Goal: Task Accomplishment & Management: Complete application form

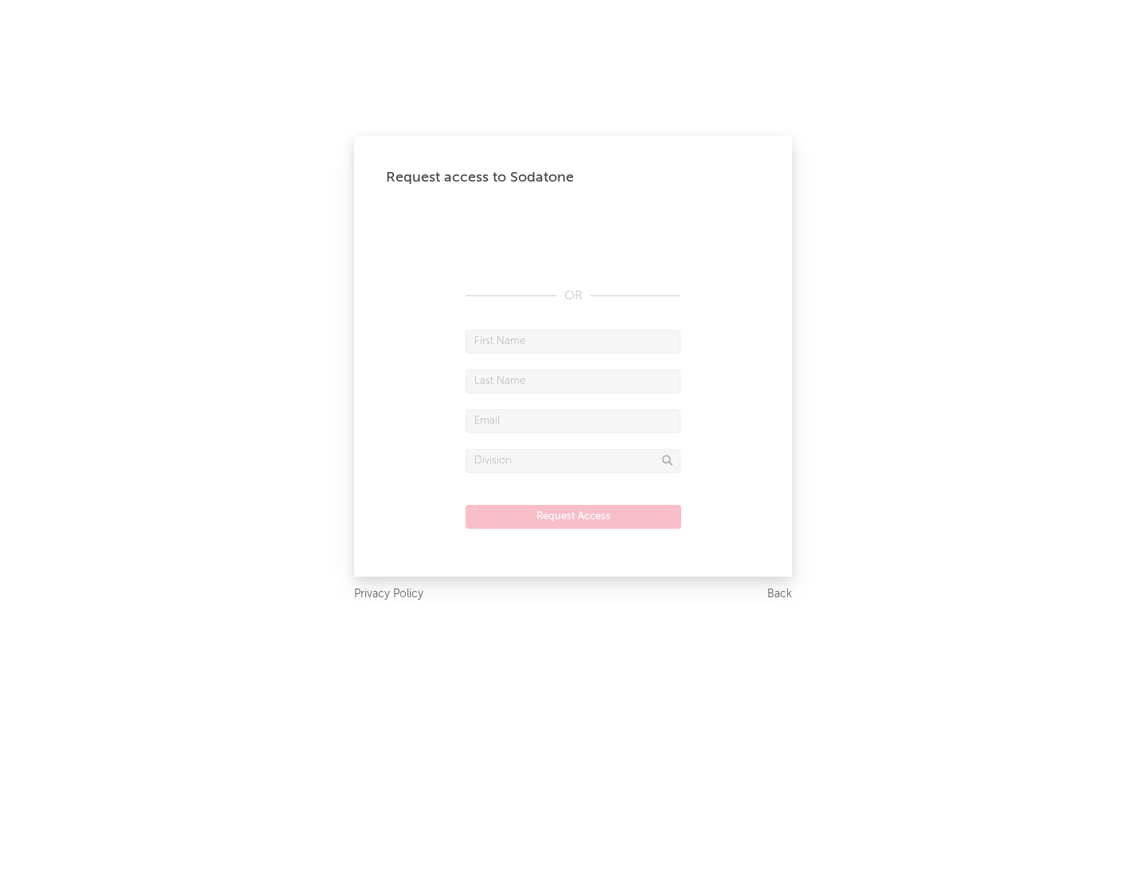
click at [573, 341] on input "text" at bounding box center [573, 342] width 215 height 24
type input "[PERSON_NAME]"
click at [573, 381] on input "text" at bounding box center [573, 381] width 215 height 24
type input "[PERSON_NAME]"
click at [573, 420] on input "text" at bounding box center [573, 421] width 215 height 24
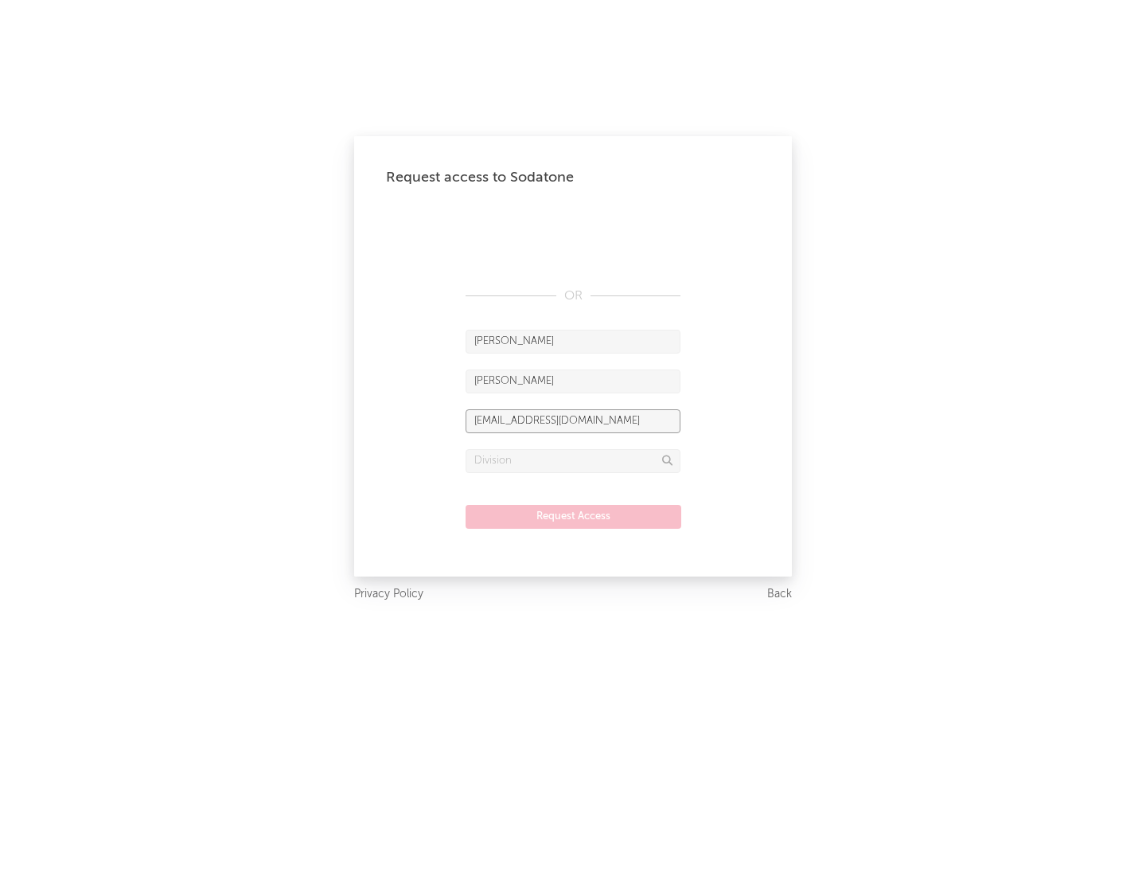
type input "[EMAIL_ADDRESS][DOMAIN_NAME]"
click at [573, 460] on input "text" at bounding box center [573, 461] width 215 height 24
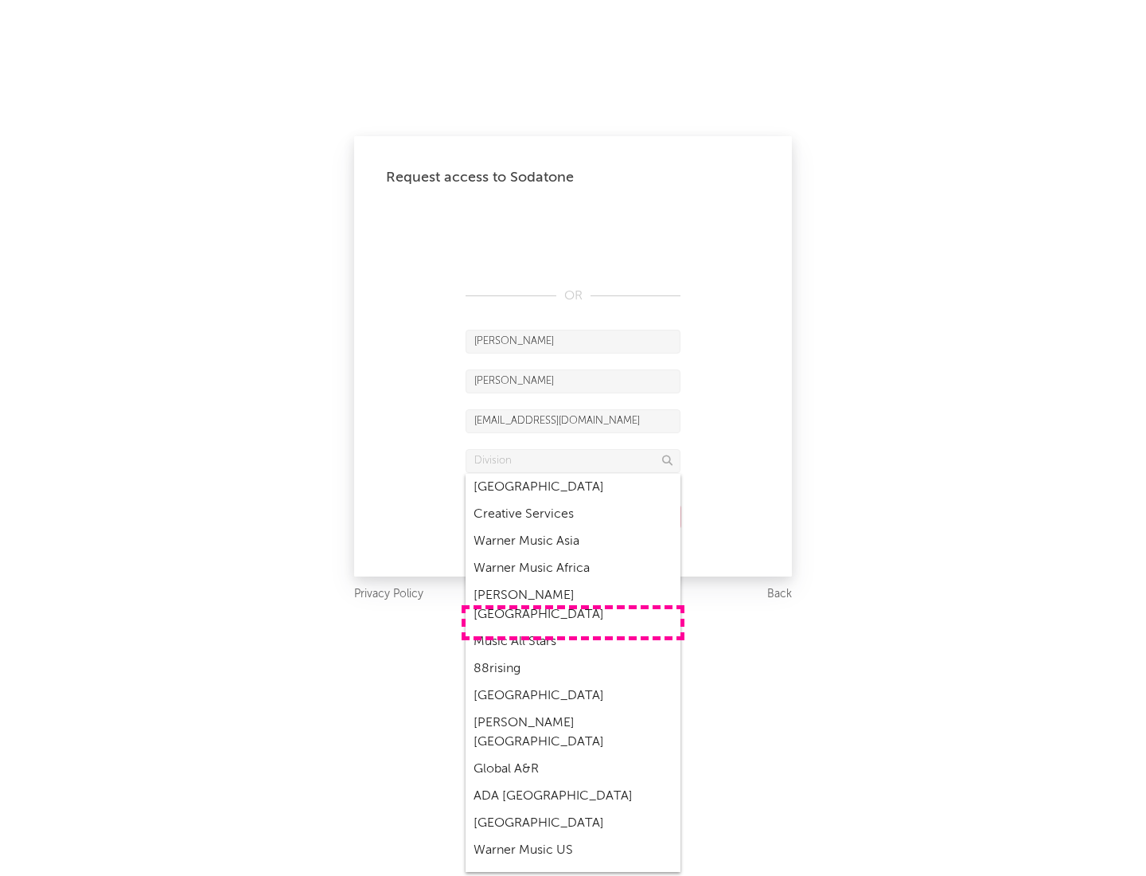
click at [573, 628] on div "Music All Stars" at bounding box center [573, 641] width 215 height 27
type input "Music All Stars"
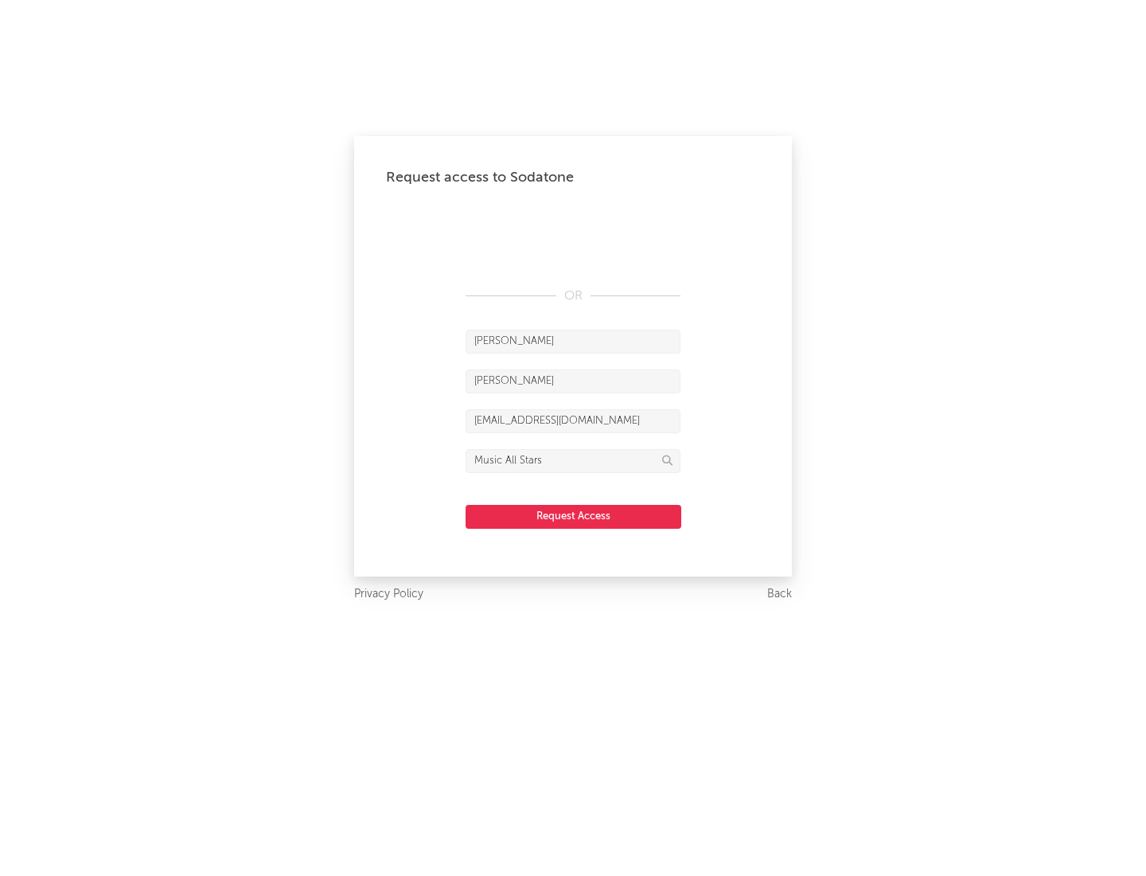
click at [573, 516] on button "Request Access" at bounding box center [574, 517] width 216 height 24
